Goal: Information Seeking & Learning: Find specific page/section

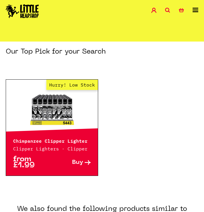
scroll to position [60, 0]
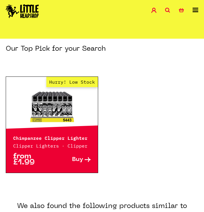
click at [165, 9] on icon at bounding box center [167, 10] width 5 height 5
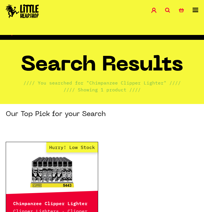
scroll to position [0, 0]
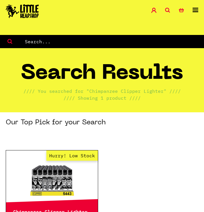
click at [33, 42] on input "text" at bounding box center [114, 41] width 180 height 7
paste input "Kitsch Dinos Clipper Lighter"
type input "Kitsch Dinos Clipper Lighter"
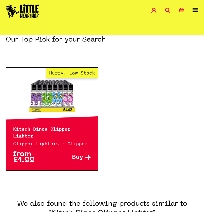
scroll to position [61, 0]
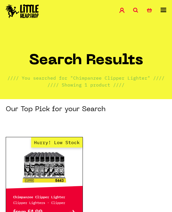
click at [136, 9] on icon at bounding box center [135, 10] width 5 height 5
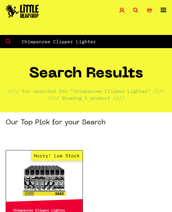
click at [42, 45] on input "Chimpanzee Clipper Lighter" at bounding box center [96, 41] width 151 height 7
click at [42, 44] on input "Chimpanzee Clipper Lighter" at bounding box center [96, 41] width 151 height 7
paste input "Skull Symbols"
type input "Skull Symbols Clipper Lighter"
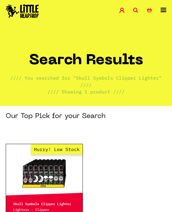
click at [136, 10] on icon at bounding box center [135, 10] width 5 height 5
click at [137, 12] on icon at bounding box center [135, 10] width 5 height 5
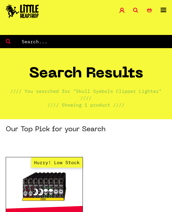
click at [35, 41] on input "text" at bounding box center [96, 41] width 151 height 7
paste input "Remix Series #1 Clipper Lighter"
type input "Remix Series #1 Clipper Lighter"
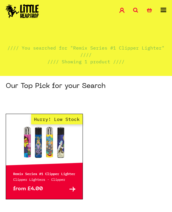
scroll to position [31, 0]
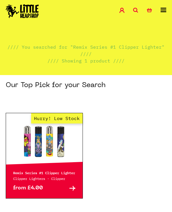
click at [135, 10] on icon at bounding box center [135, 10] width 5 height 5
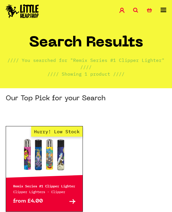
scroll to position [0, 0]
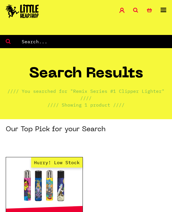
click at [32, 45] on form at bounding box center [86, 41] width 172 height 13
paste input "FABELWESEN"
type input "FABELWESEN"
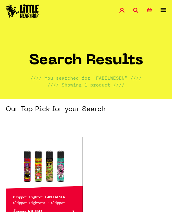
click at [138, 11] on icon at bounding box center [135, 10] width 5 height 5
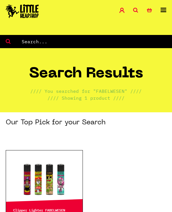
click at [16, 47] on form at bounding box center [86, 41] width 172 height 13
click at [23, 44] on input "text" at bounding box center [96, 41] width 151 height 7
paste input "Mushrooms Clipper Lighter"
type input "Mushrooms Clipper Lighter"
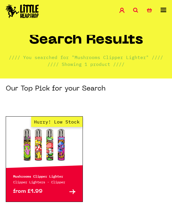
scroll to position [22, 0]
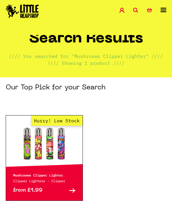
click at [134, 11] on icon at bounding box center [135, 10] width 5 height 5
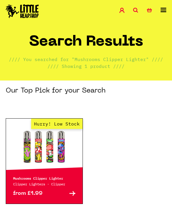
click at [134, 11] on icon at bounding box center [135, 10] width 5 height 5
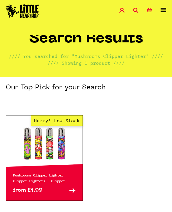
scroll to position [228, 0]
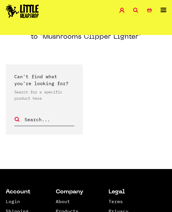
click at [134, 12] on icon at bounding box center [135, 10] width 5 height 5
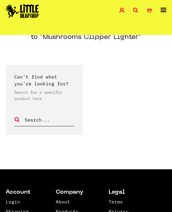
scroll to position [0, 0]
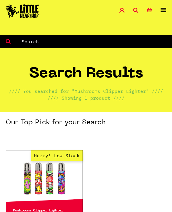
click at [34, 41] on input "text" at bounding box center [96, 41] width 151 height 7
type input "clipper lighter"
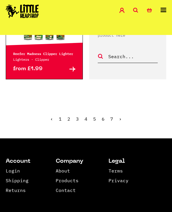
scroll to position [792, 0]
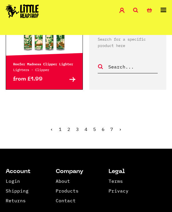
click at [69, 132] on link "2" at bounding box center [68, 129] width 3 height 6
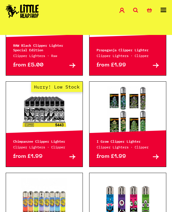
scroll to position [393, 0]
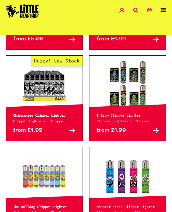
click at [135, 8] on icon at bounding box center [135, 10] width 5 height 5
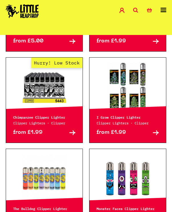
click at [135, 8] on icon at bounding box center [135, 10] width 5 height 5
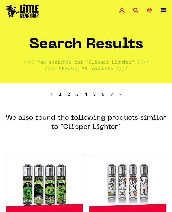
scroll to position [0, 0]
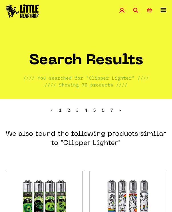
click at [134, 14] on li "Search" at bounding box center [140, 12] width 14 height 8
click at [136, 11] on icon at bounding box center [135, 10] width 5 height 5
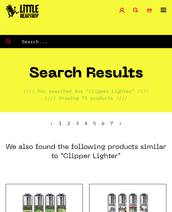
click at [27, 41] on input "text" at bounding box center [96, 41] width 151 height 7
paste input "Clipper Lighter 420 Mix Slogan #4"
type input "Clipper Lighter 420 Mix Slogan #4"
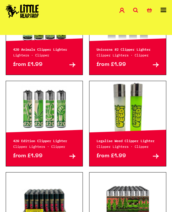
scroll to position [195, 0]
